Goal: Communication & Community: Answer question/provide support

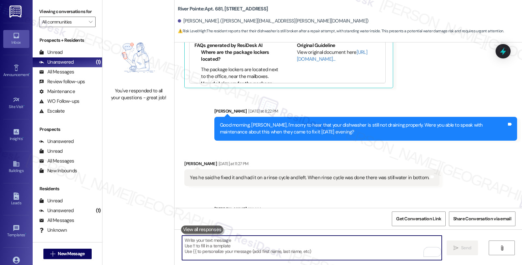
scroll to position [2849, 0]
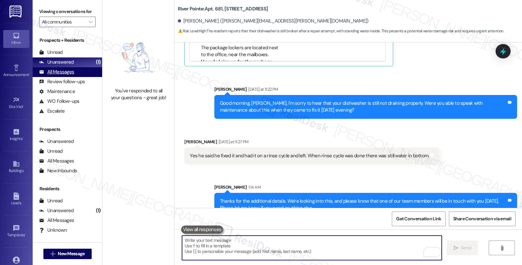
click at [67, 75] on div "All Messages" at bounding box center [56, 72] width 35 height 7
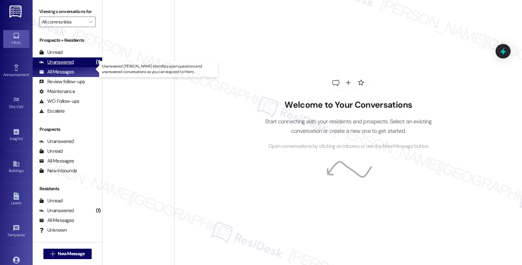
click at [70, 65] on div "Unanswered (1)" at bounding box center [68, 62] width 70 height 10
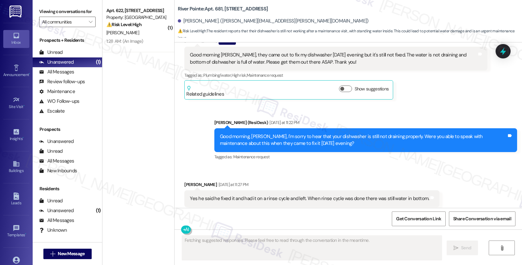
scroll to position [2891, 0]
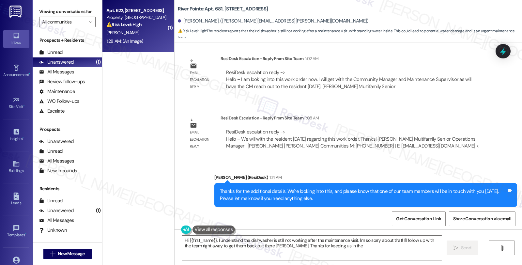
type textarea "Hi {{first_name}}, I understand the dishwasher is still not working after the m…"
click at [136, 22] on strong "⚠️ Risk Level: High" at bounding box center [123, 25] width 35 height 6
type textarea "Fetching suggested responses. Please feel free to read through the conversation…"
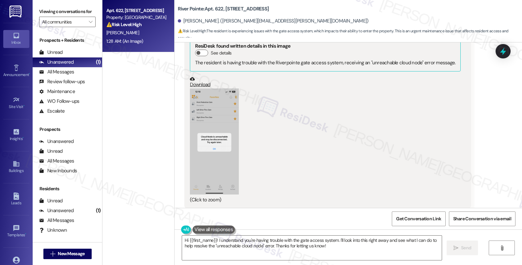
scroll to position [1163, 0]
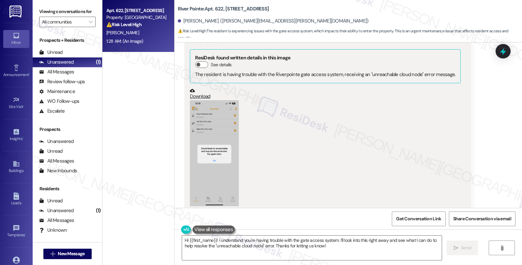
click at [205, 138] on button "Zoom image" at bounding box center [214, 153] width 49 height 106
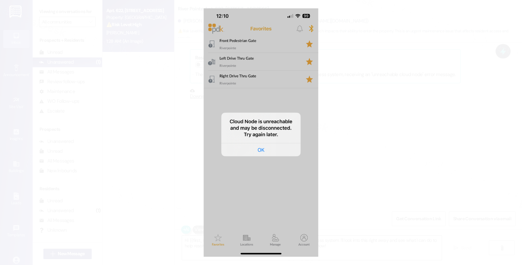
click at [387, 123] on button "Unzoom image" at bounding box center [261, 132] width 522 height 265
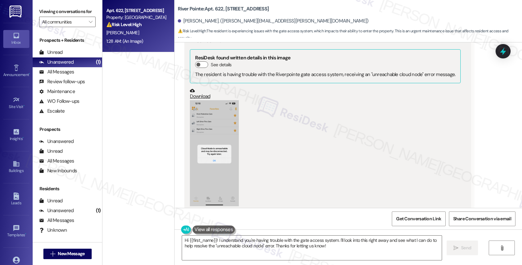
scroll to position [1127, 0]
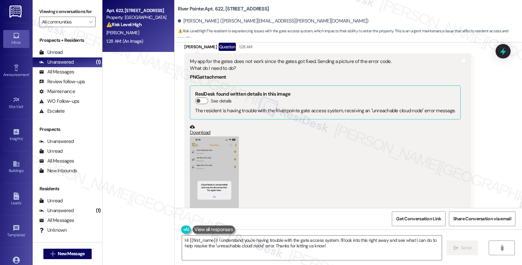
click at [504, 126] on div "Received via SMS [PERSON_NAME] Question 1:28 AM My app for the gates does not w…" at bounding box center [349, 212] width 348 height 368
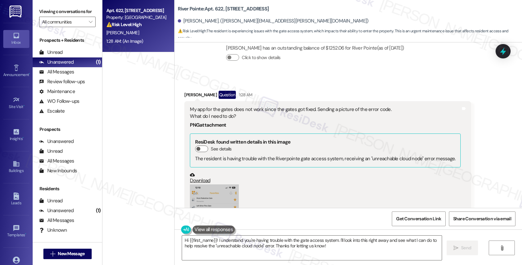
scroll to position [982, 0]
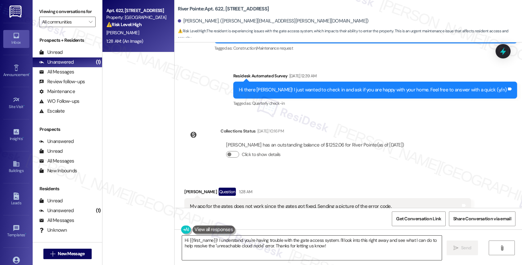
click at [212, 240] on textarea "Hi {{first_name}}! I understand you're having trouble with the gate access syst…" at bounding box center [312, 248] width 260 height 24
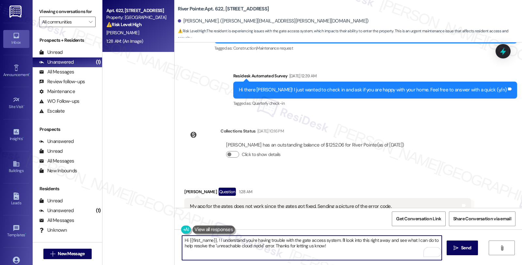
type textarea "Hi {{first_name}}, ! I understand you're having trouble with the gate access sy…"
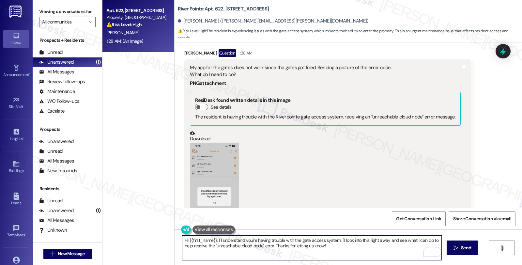
scroll to position [1127, 0]
